Goal: Find specific page/section: Find specific page/section

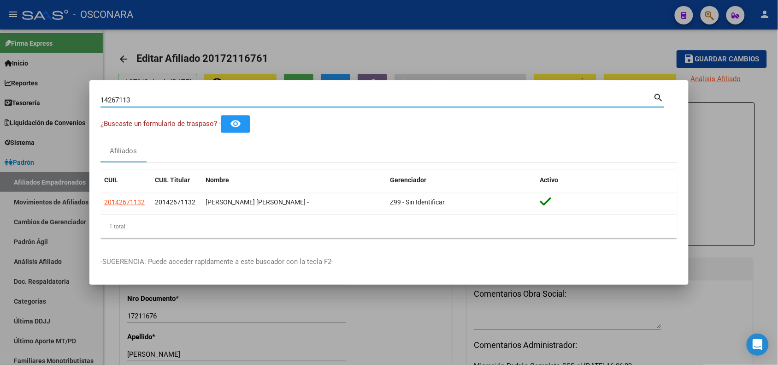
click at [122, 102] on input "14267113" at bounding box center [376, 100] width 553 height 8
paste input "189500"
type input "14189500"
click at [362, 313] on div at bounding box center [389, 182] width 778 height 365
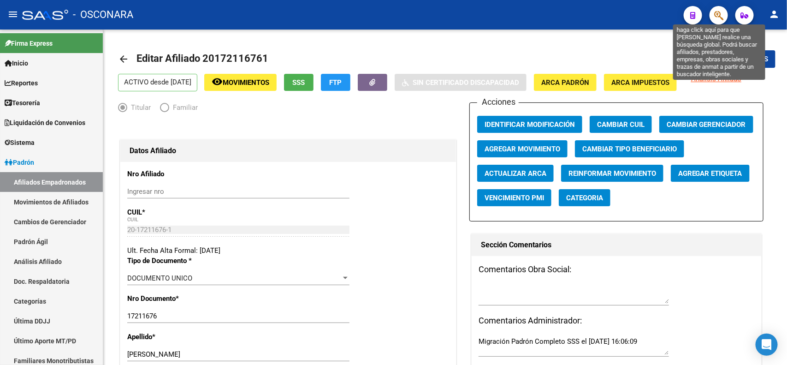
click at [720, 16] on icon "button" at bounding box center [718, 15] width 9 height 11
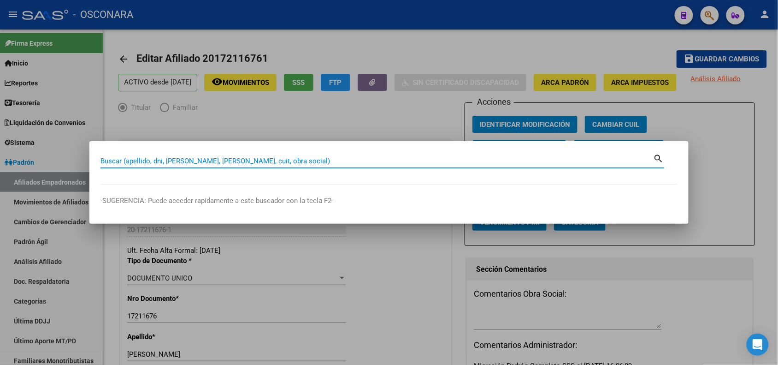
paste input "24853912"
type input "24853912"
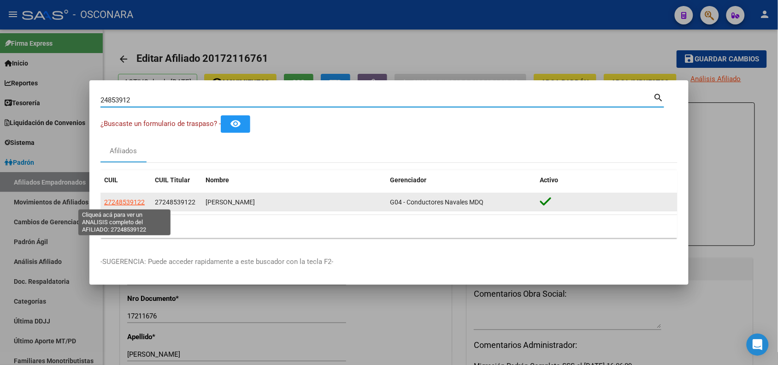
click at [135, 200] on span "27248539122" at bounding box center [124, 201] width 41 height 7
type textarea "27248539122"
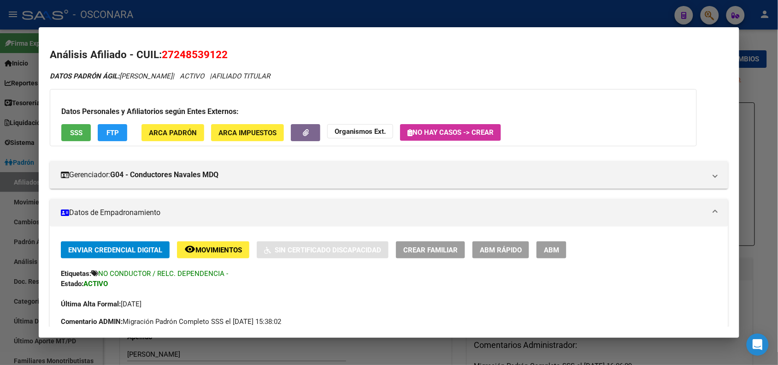
scroll to position [288, 0]
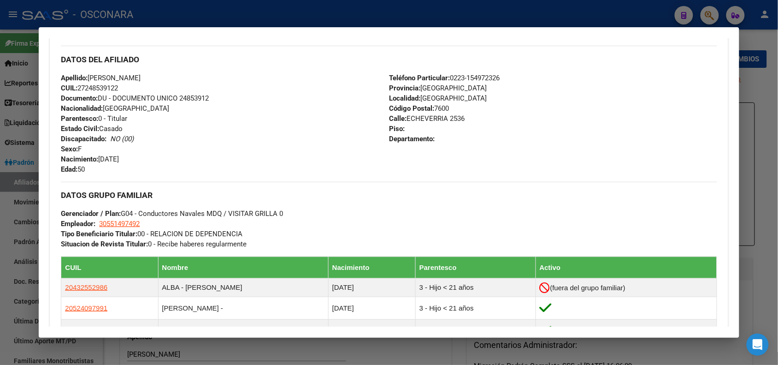
click at [160, 18] on div at bounding box center [389, 182] width 778 height 365
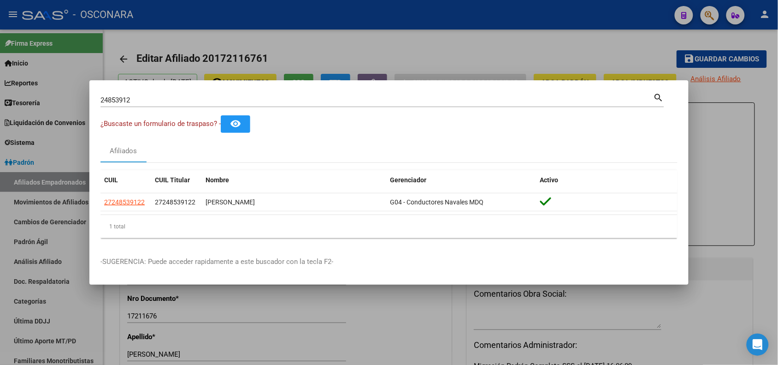
click at [116, 100] on input "24853912" at bounding box center [376, 100] width 553 height 8
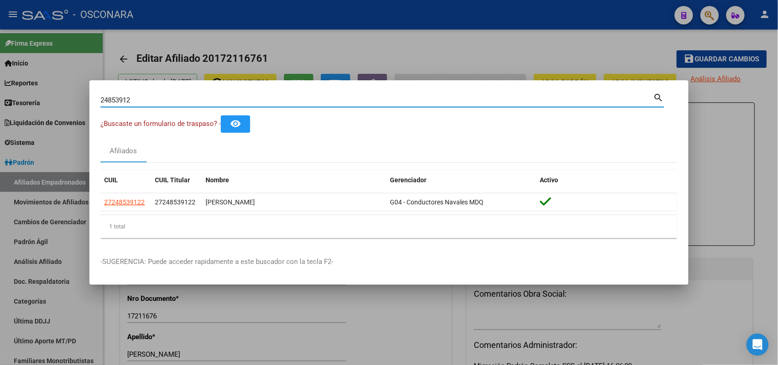
click at [116, 100] on input "24853912" at bounding box center [376, 100] width 553 height 8
paste input "14379807"
click at [109, 100] on input "14379807" at bounding box center [376, 100] width 553 height 8
paste input "0591809"
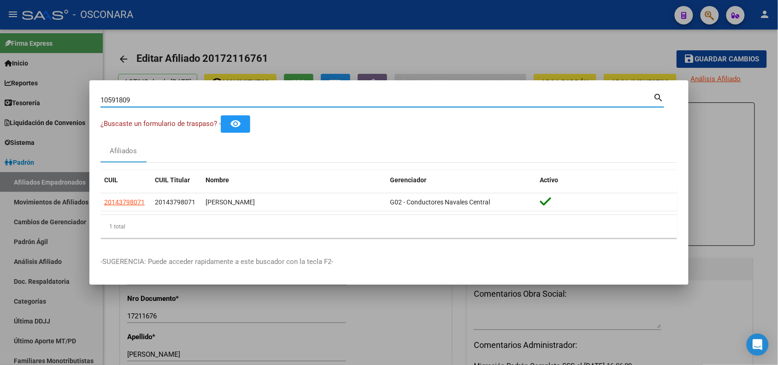
type input "10591809"
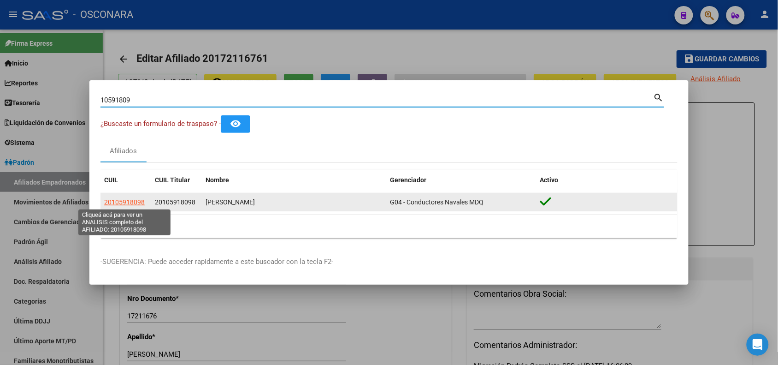
click at [115, 204] on span "20105918098" at bounding box center [124, 201] width 41 height 7
type textarea "20105918098"
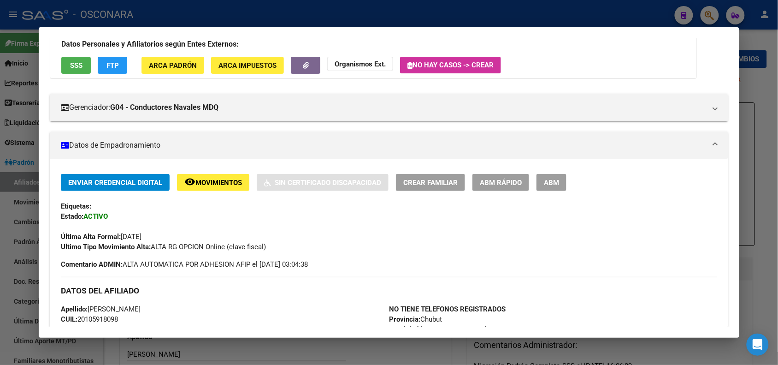
scroll to position [355, 0]
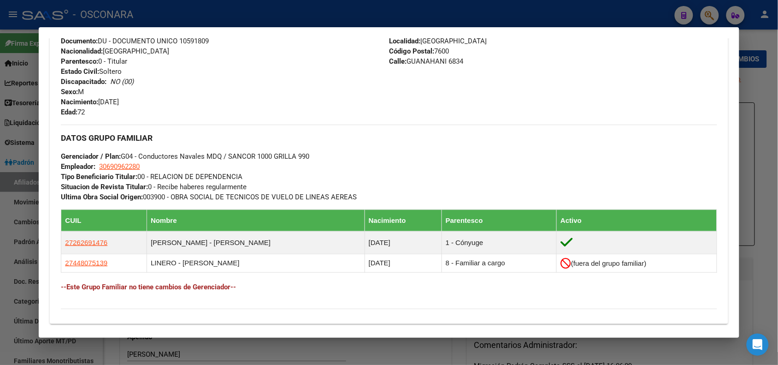
click at [148, 17] on div at bounding box center [389, 182] width 778 height 365
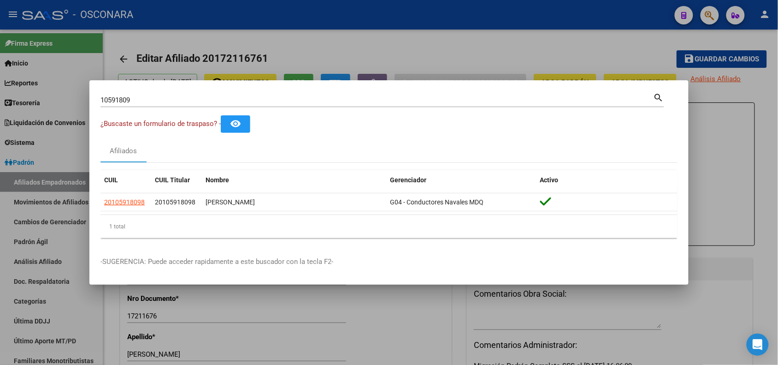
click at [114, 100] on input "10591809" at bounding box center [376, 100] width 553 height 8
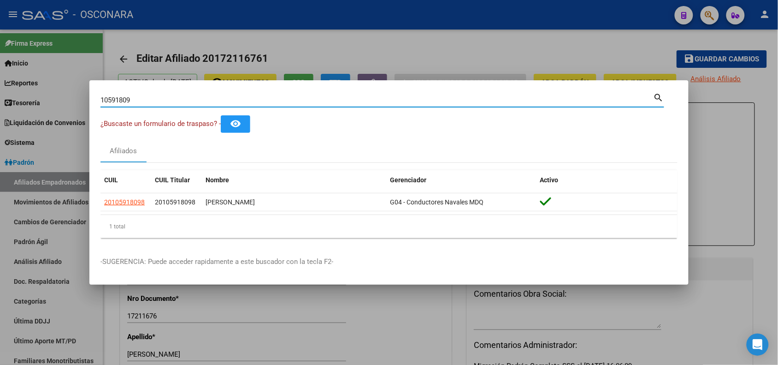
click at [114, 100] on input "10591809" at bounding box center [376, 100] width 553 height 8
paste input "2793619"
click at [123, 100] on input "27936199" at bounding box center [376, 100] width 553 height 8
paste input "49825912"
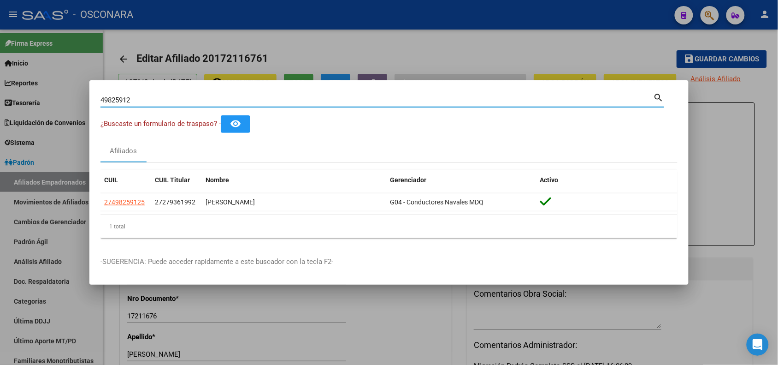
click at [121, 100] on input "49825912" at bounding box center [376, 100] width 553 height 8
paste input "5031039"
click at [124, 100] on input "45031039" at bounding box center [376, 100] width 553 height 8
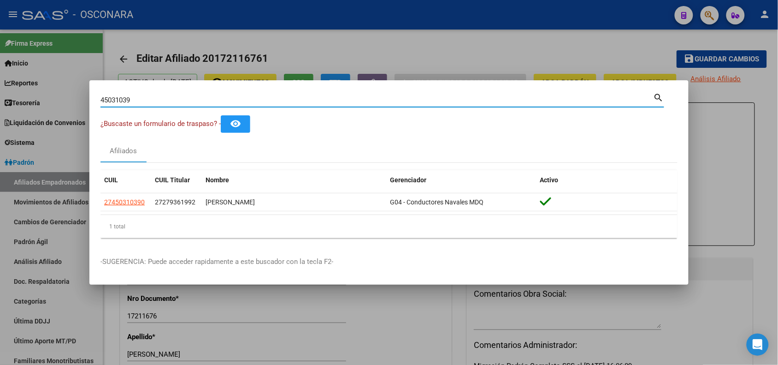
paste input "572285"
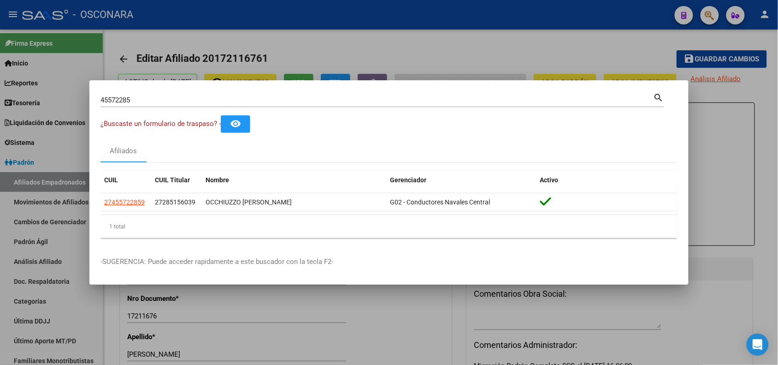
click at [110, 104] on div "45572285 Buscar (apellido, dni, [PERSON_NAME], [PERSON_NAME], cuit, obra social)" at bounding box center [376, 100] width 553 height 14
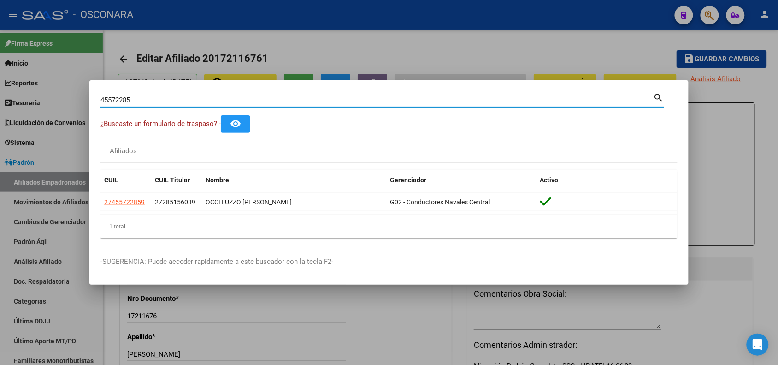
click at [106, 99] on input "45572285" at bounding box center [376, 100] width 553 height 8
paste input "4100978"
click at [122, 100] on input "44100978" at bounding box center [376, 100] width 553 height 8
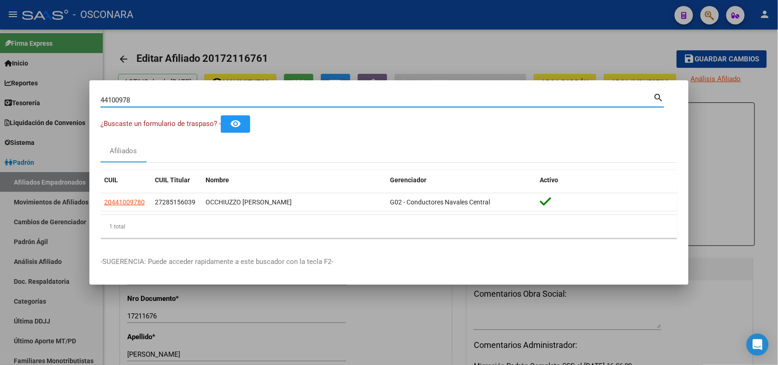
paste input "5399934"
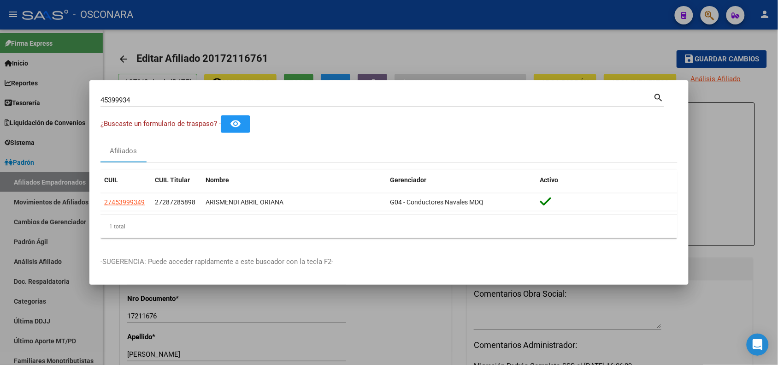
click at [120, 94] on div "45399934 Buscar (apellido, dni, [PERSON_NAME], nro traspaso, cuit, obra social)" at bounding box center [376, 100] width 553 height 14
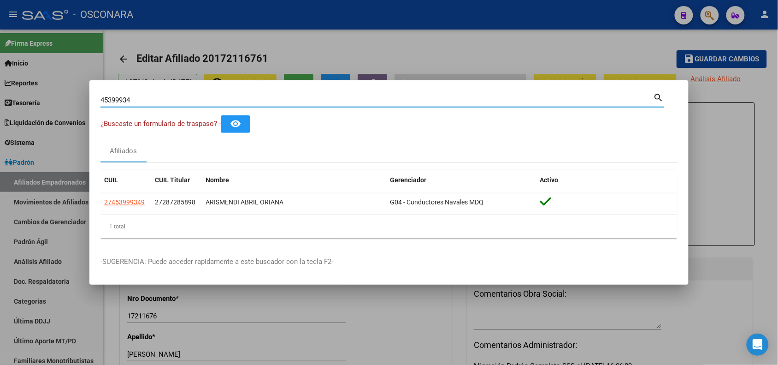
click at [114, 100] on input "45399934" at bounding box center [376, 100] width 553 height 8
paste input "4902641"
click at [111, 100] on input "44902641" at bounding box center [376, 100] width 553 height 8
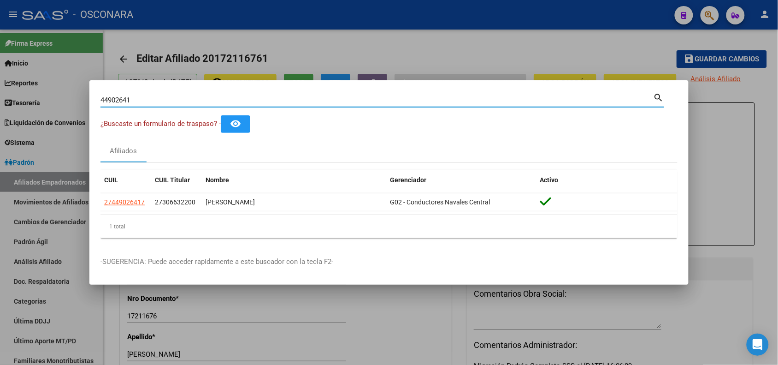
paste input "58188380"
click at [114, 96] on input "58188380" at bounding box center [376, 100] width 553 height 8
paste input "43313924"
click at [110, 97] on input "43313924" at bounding box center [376, 100] width 553 height 8
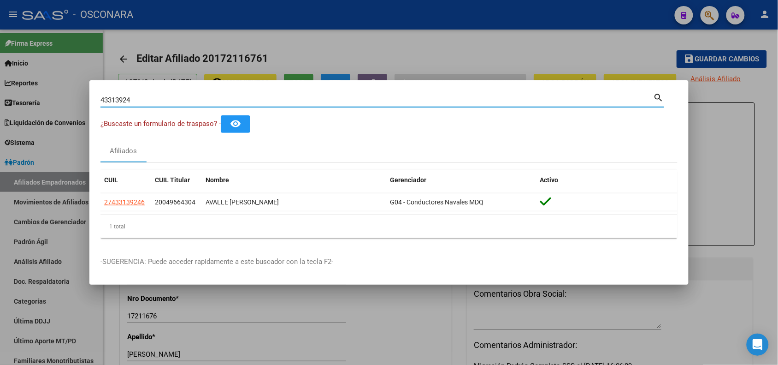
click at [110, 97] on input "43313924" at bounding box center [376, 100] width 553 height 8
paste input "56385"
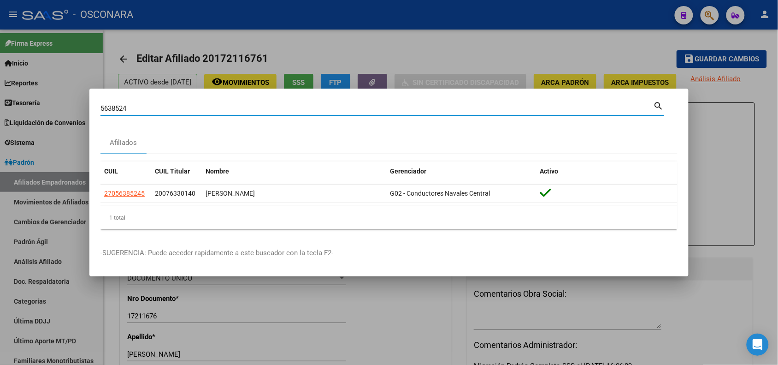
click at [114, 107] on input "5638524" at bounding box center [376, 108] width 553 height 8
paste input "4376673"
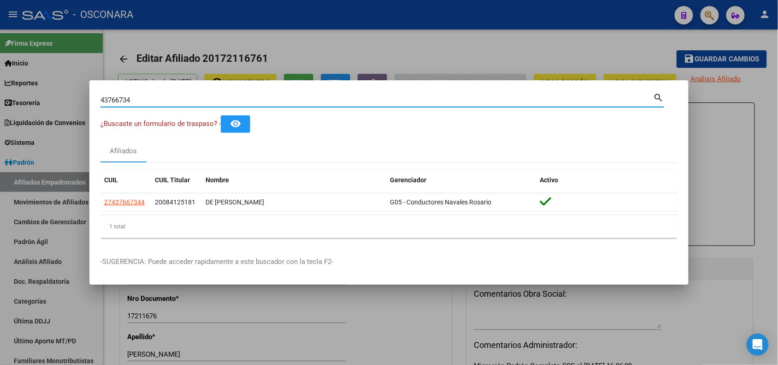
click at [122, 99] on input "43766734" at bounding box center [376, 100] width 553 height 8
paste input "2001652"
click at [117, 100] on input "20016524" at bounding box center [376, 100] width 553 height 8
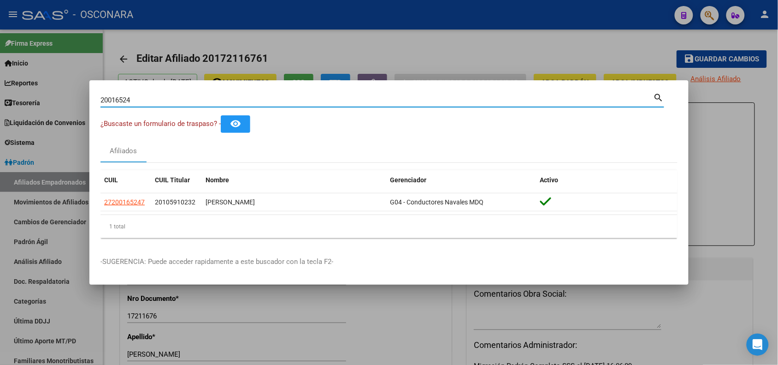
paste input "45683989"
type input "45683989"
